Goal: Task Accomplishment & Management: Use online tool/utility

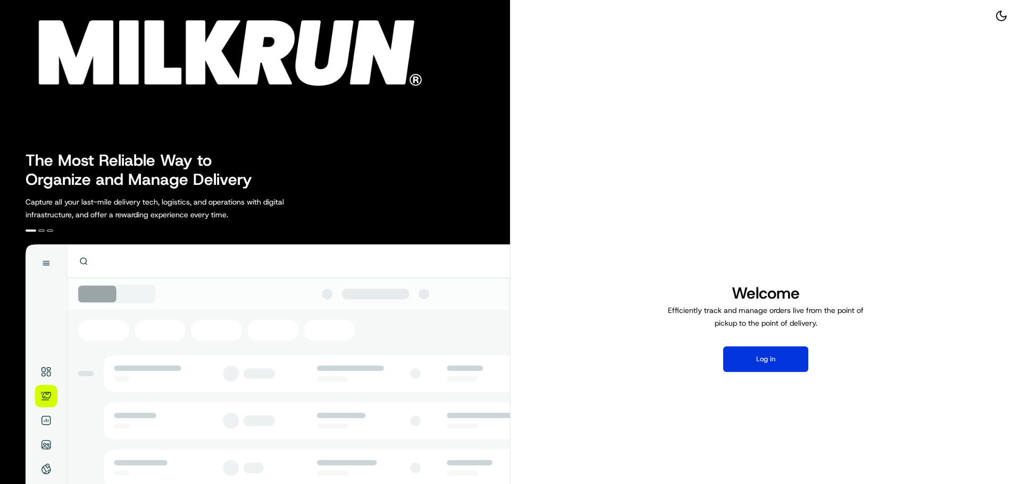
click at [763, 356] on button "Log in" at bounding box center [765, 360] width 85 height 26
